Goal: Check status: Check status

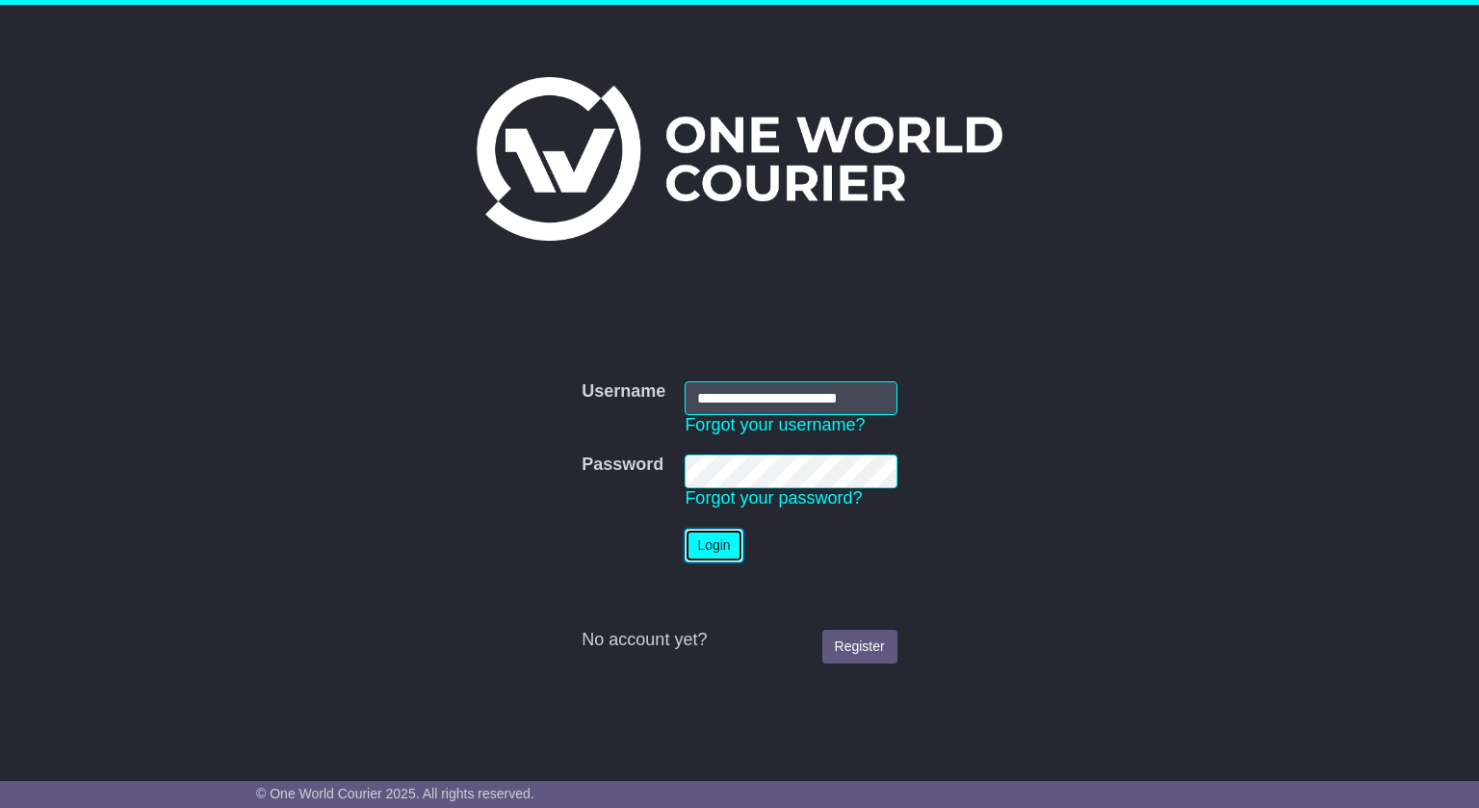
click at [687, 548] on button "Login" at bounding box center [714, 546] width 58 height 34
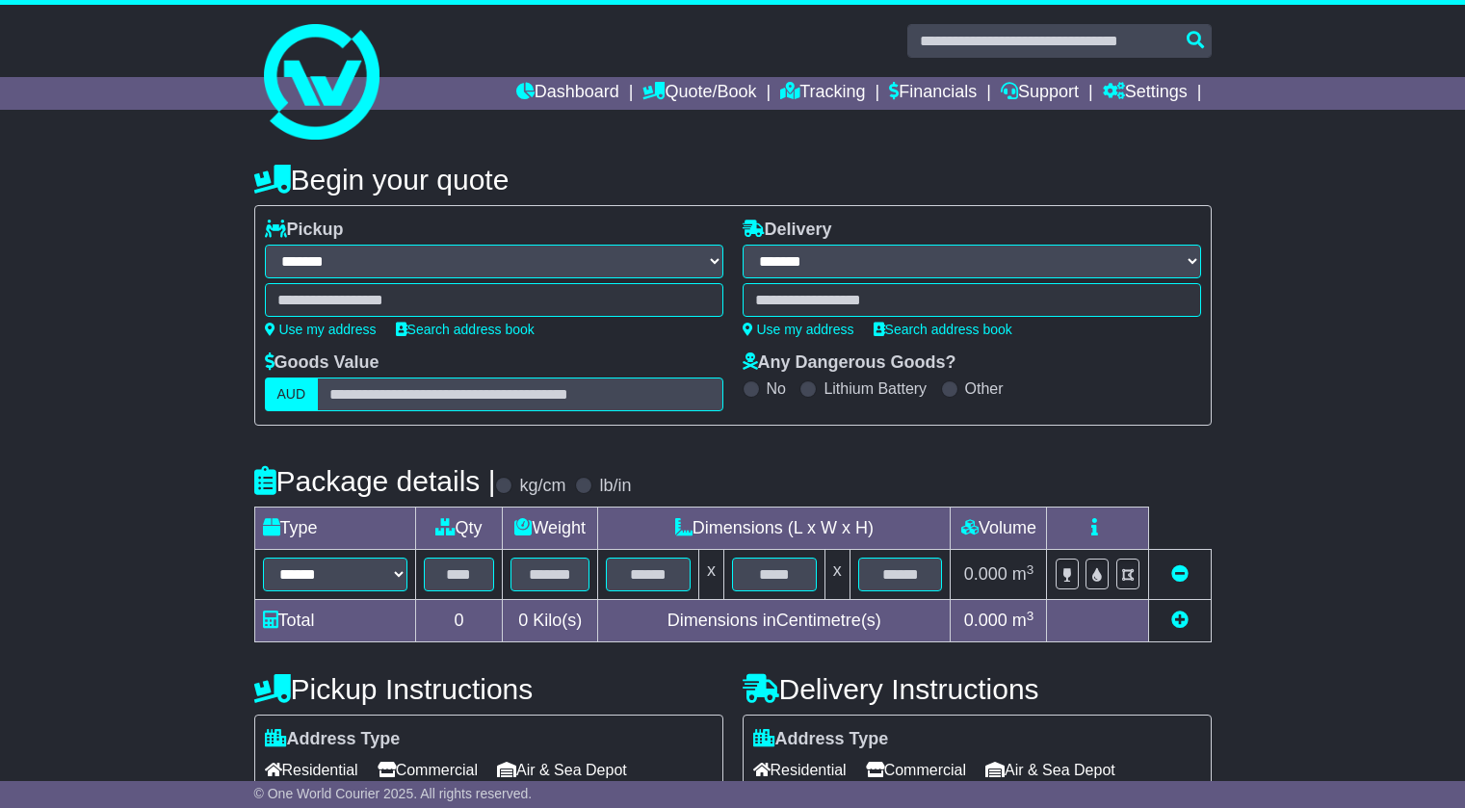
select select "**"
click at [793, 97] on link "Tracking" at bounding box center [822, 93] width 85 height 33
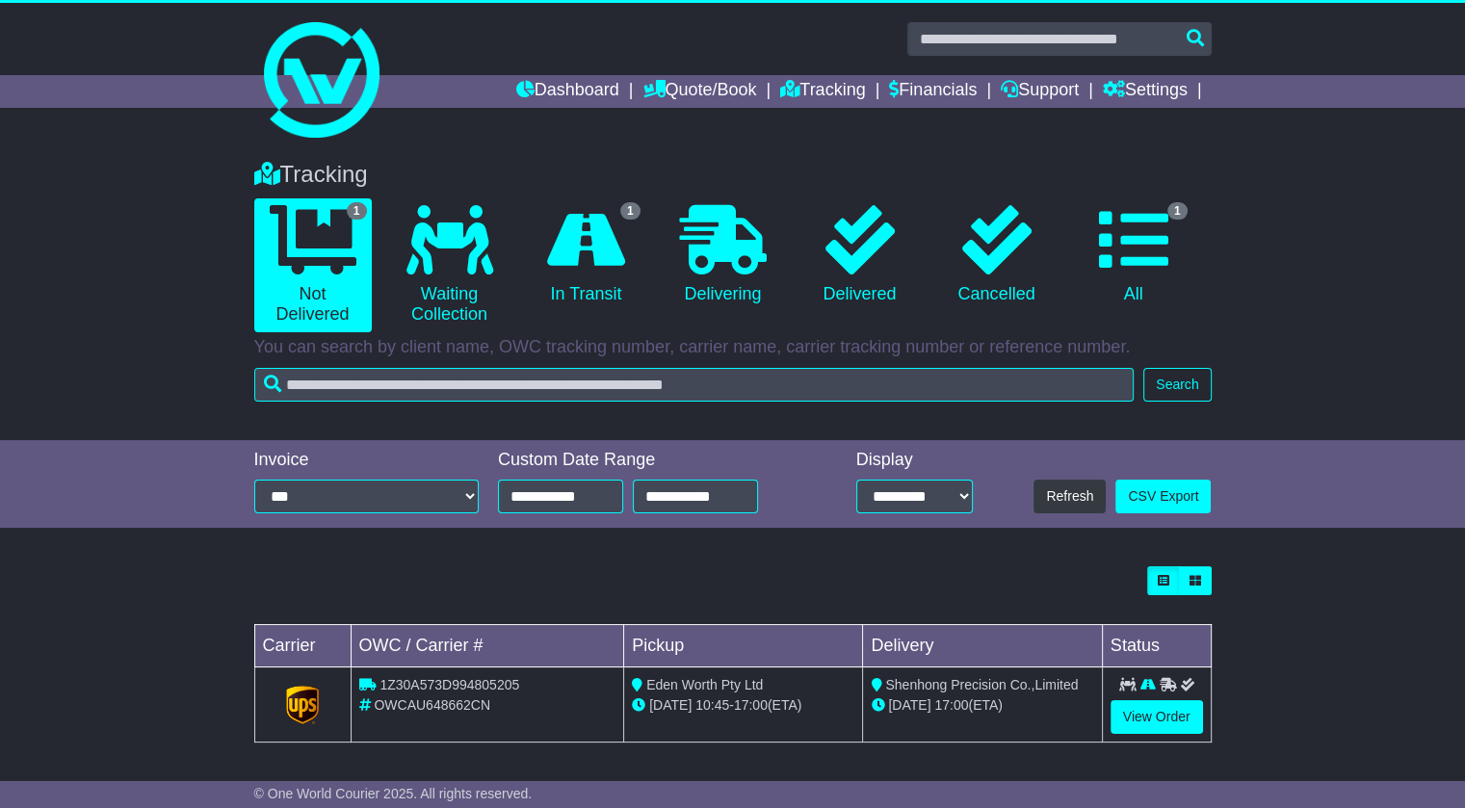
scroll to position [3, 0]
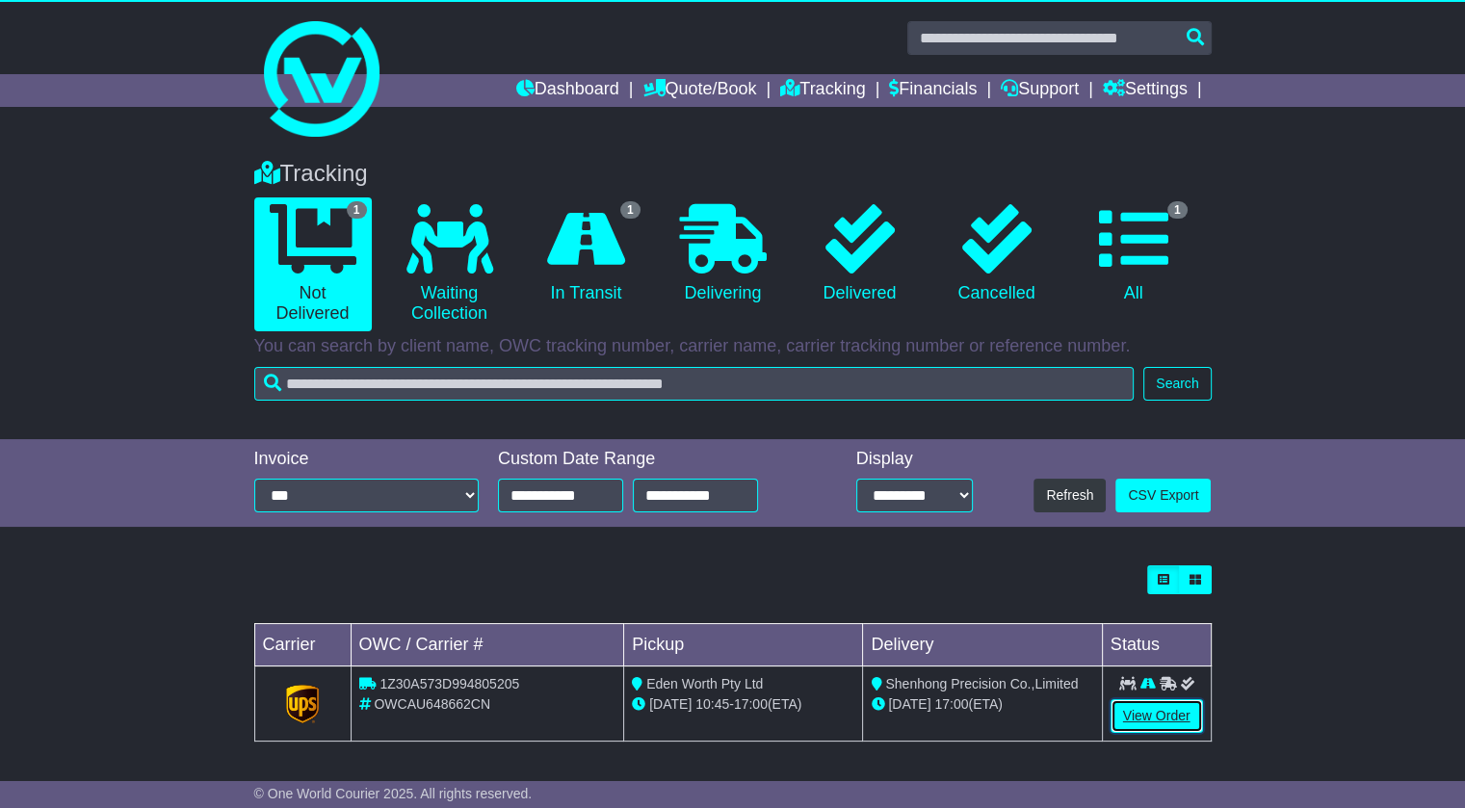
click at [1135, 724] on link "View Order" at bounding box center [1156, 716] width 92 height 34
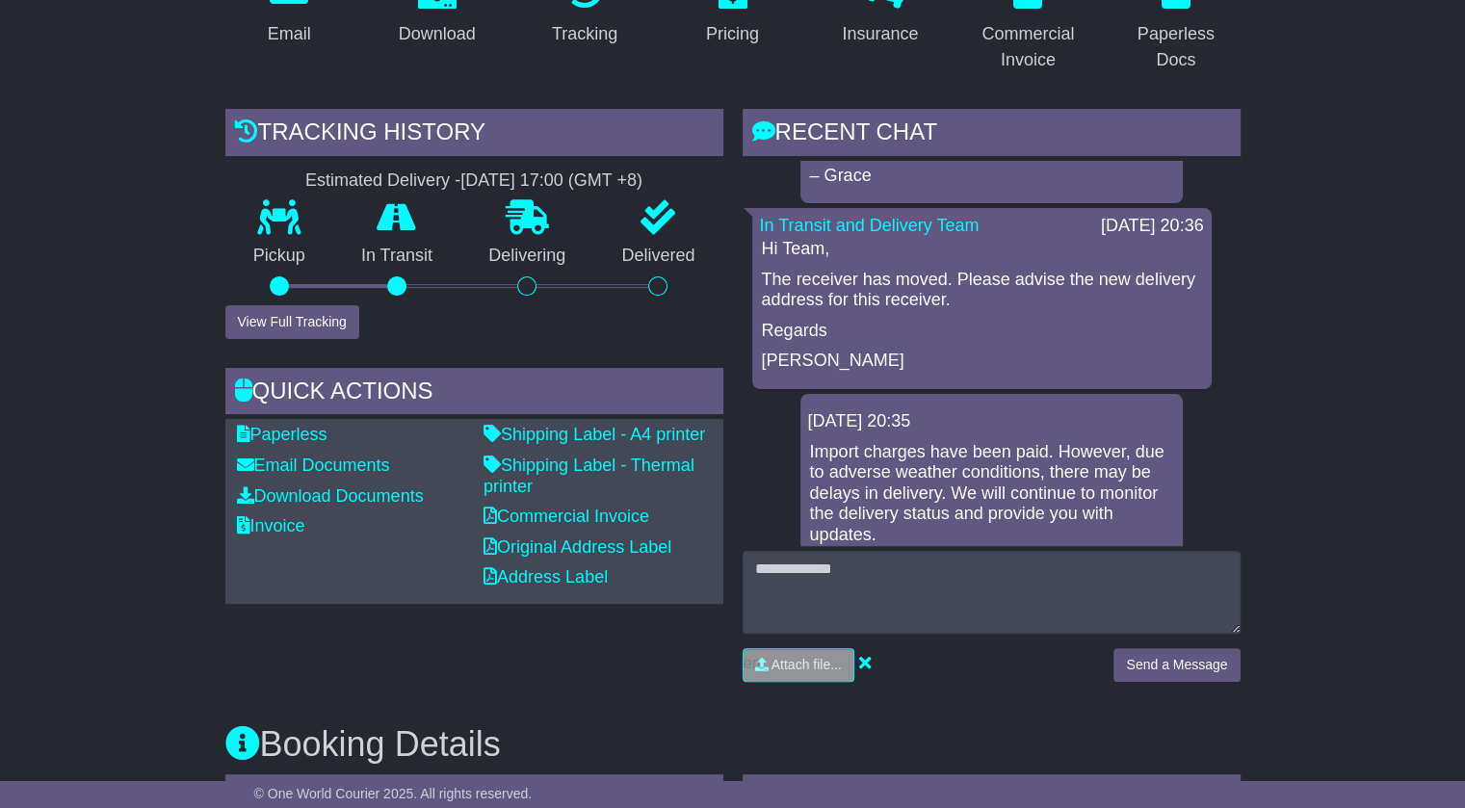
scroll to position [578, 0]
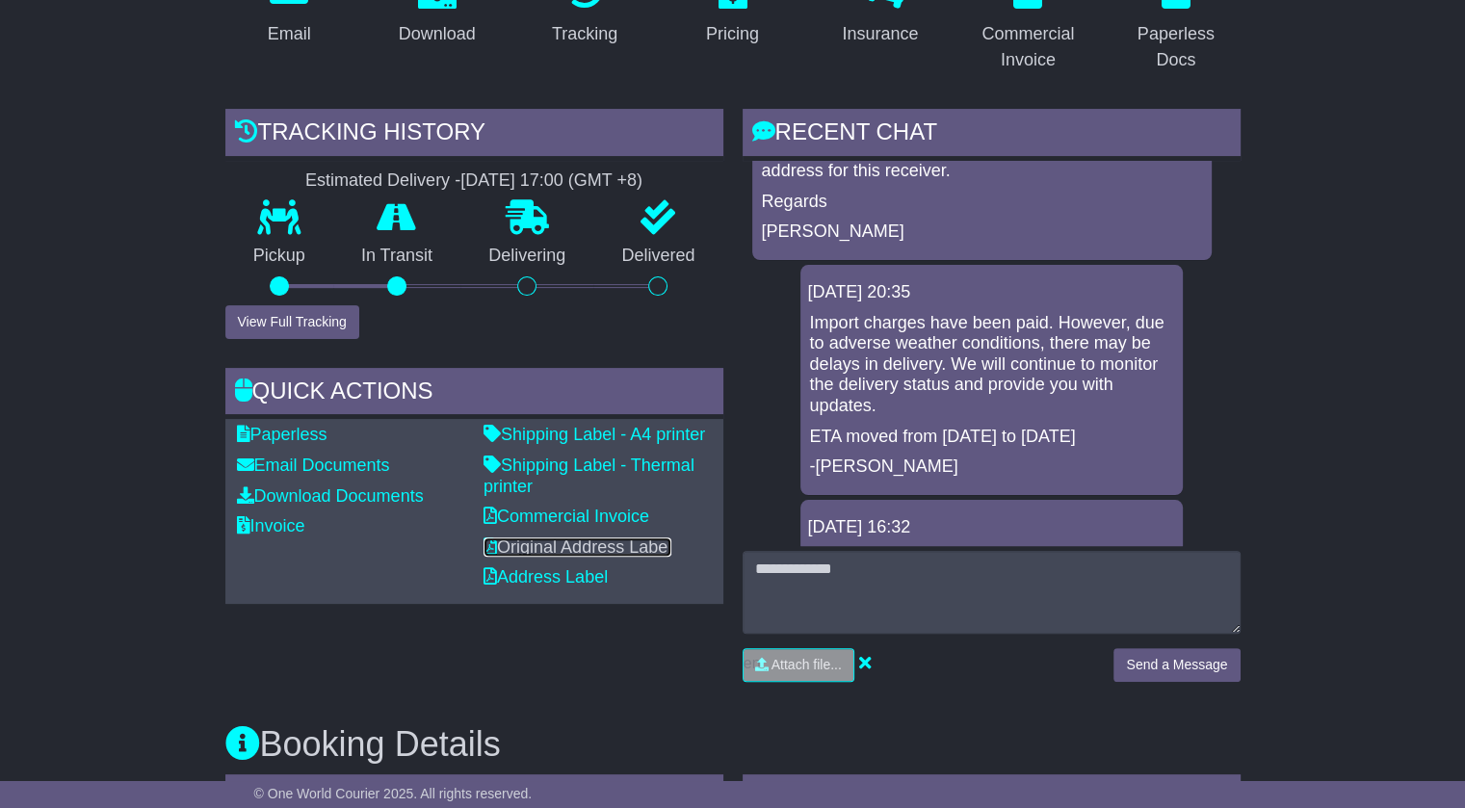
click at [569, 548] on link "Original Address Label" at bounding box center [577, 546] width 188 height 19
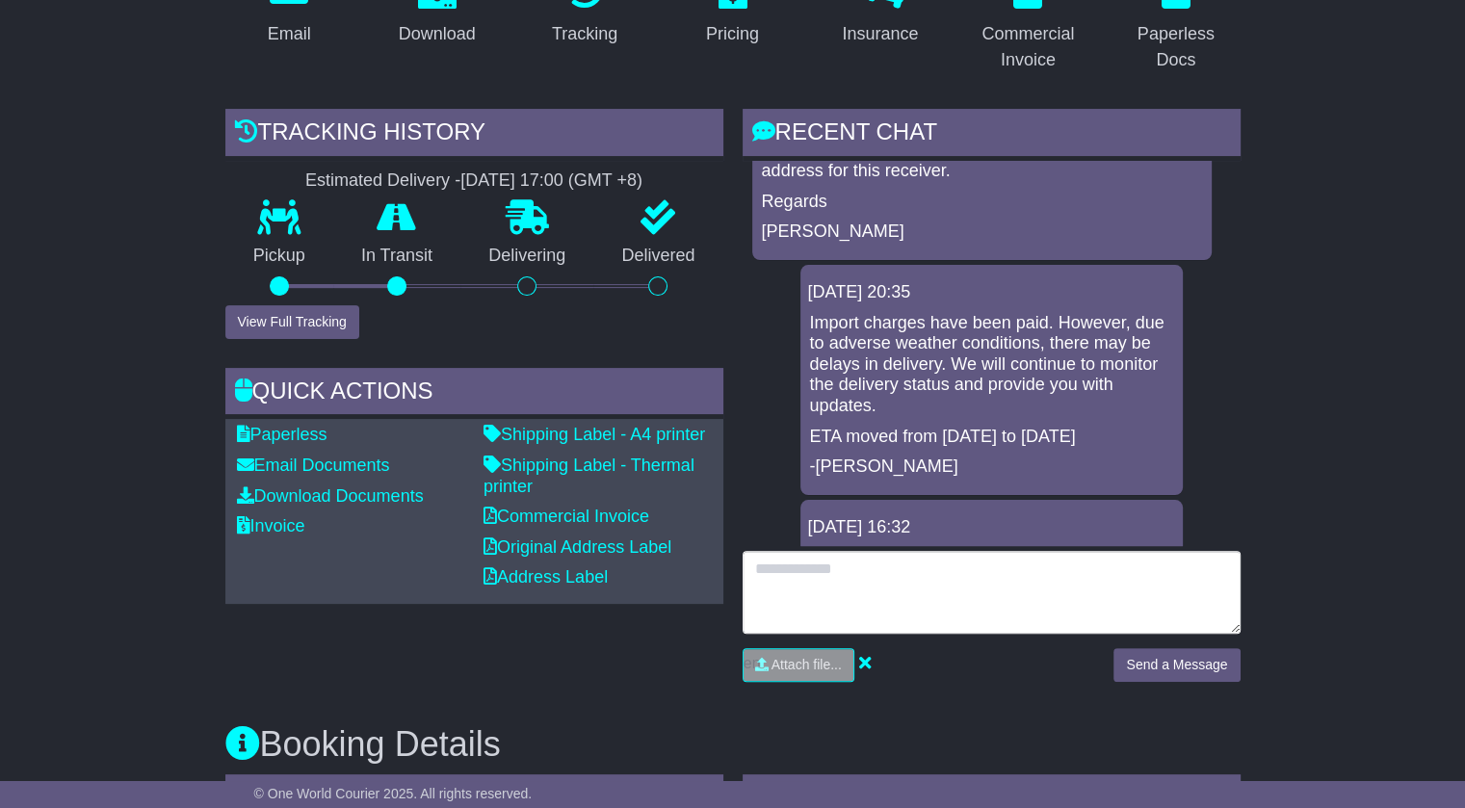
click at [845, 581] on textarea at bounding box center [991, 592] width 498 height 83
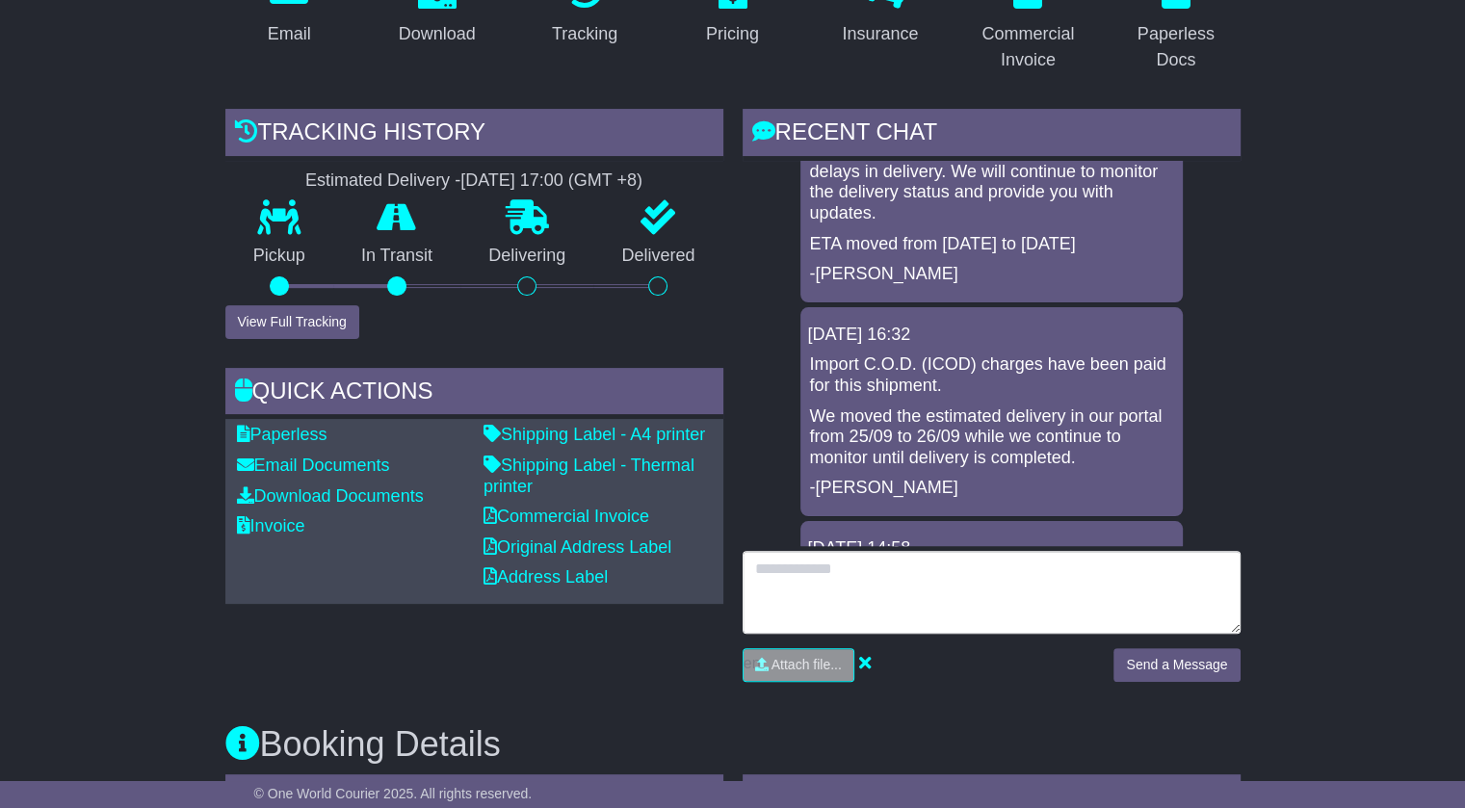
scroll to position [1059, 0]
